Goal: Entertainment & Leisure: Consume media (video, audio)

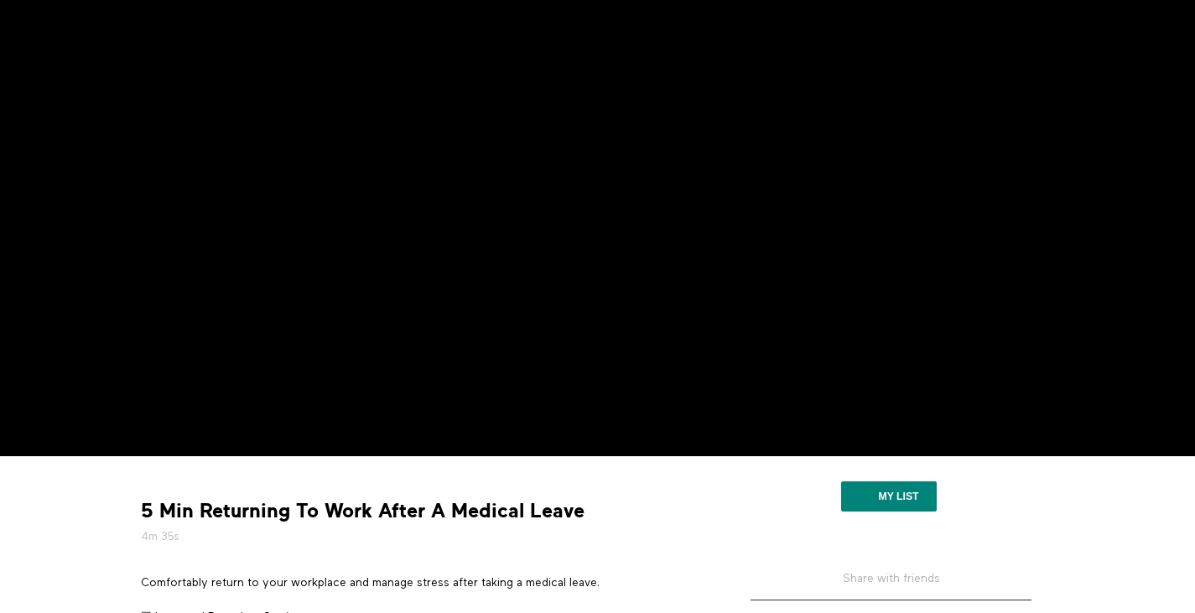
scroll to position [133, 0]
